Goal: Find specific page/section: Find specific page/section

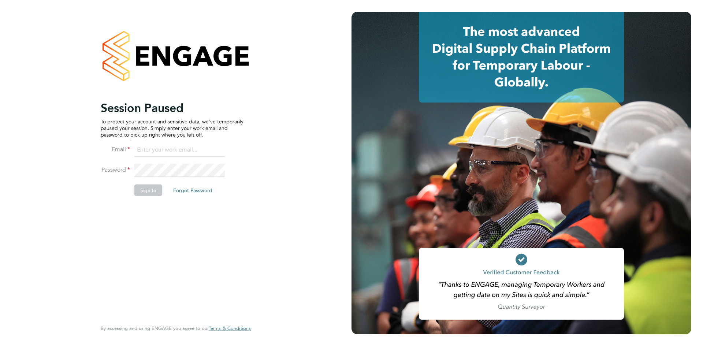
click at [170, 151] on input at bounding box center [179, 150] width 90 height 13
type input "12aidengrover@gmail.com"
click at [144, 187] on button "Sign In" at bounding box center [148, 190] width 28 height 12
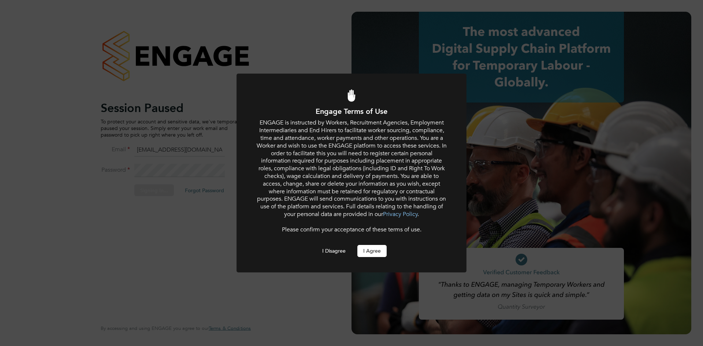
click at [371, 252] on button "I Agree" at bounding box center [372, 251] width 29 height 12
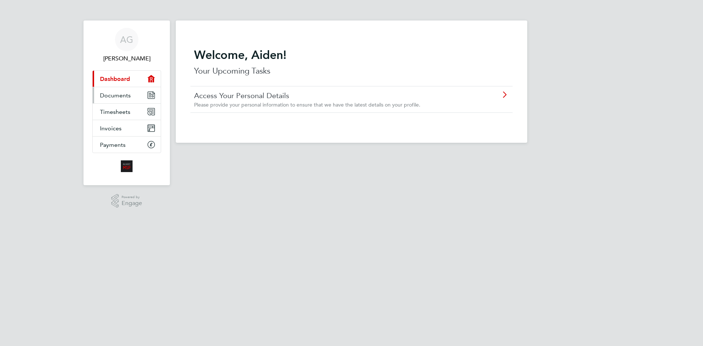
click at [132, 95] on link "Documents" at bounding box center [127, 95] width 68 height 16
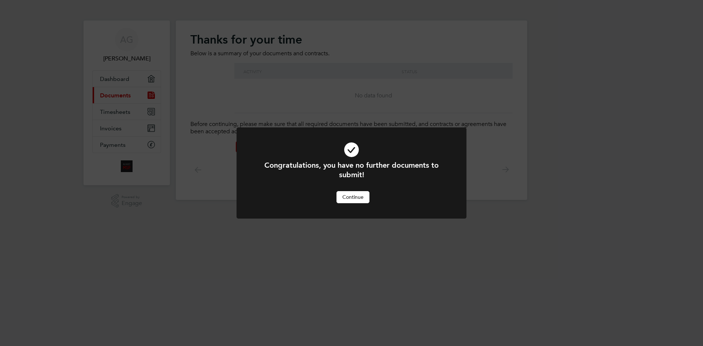
click at [364, 199] on button "Continue" at bounding box center [353, 197] width 33 height 12
